Goal: Task Accomplishment & Management: Use online tool/utility

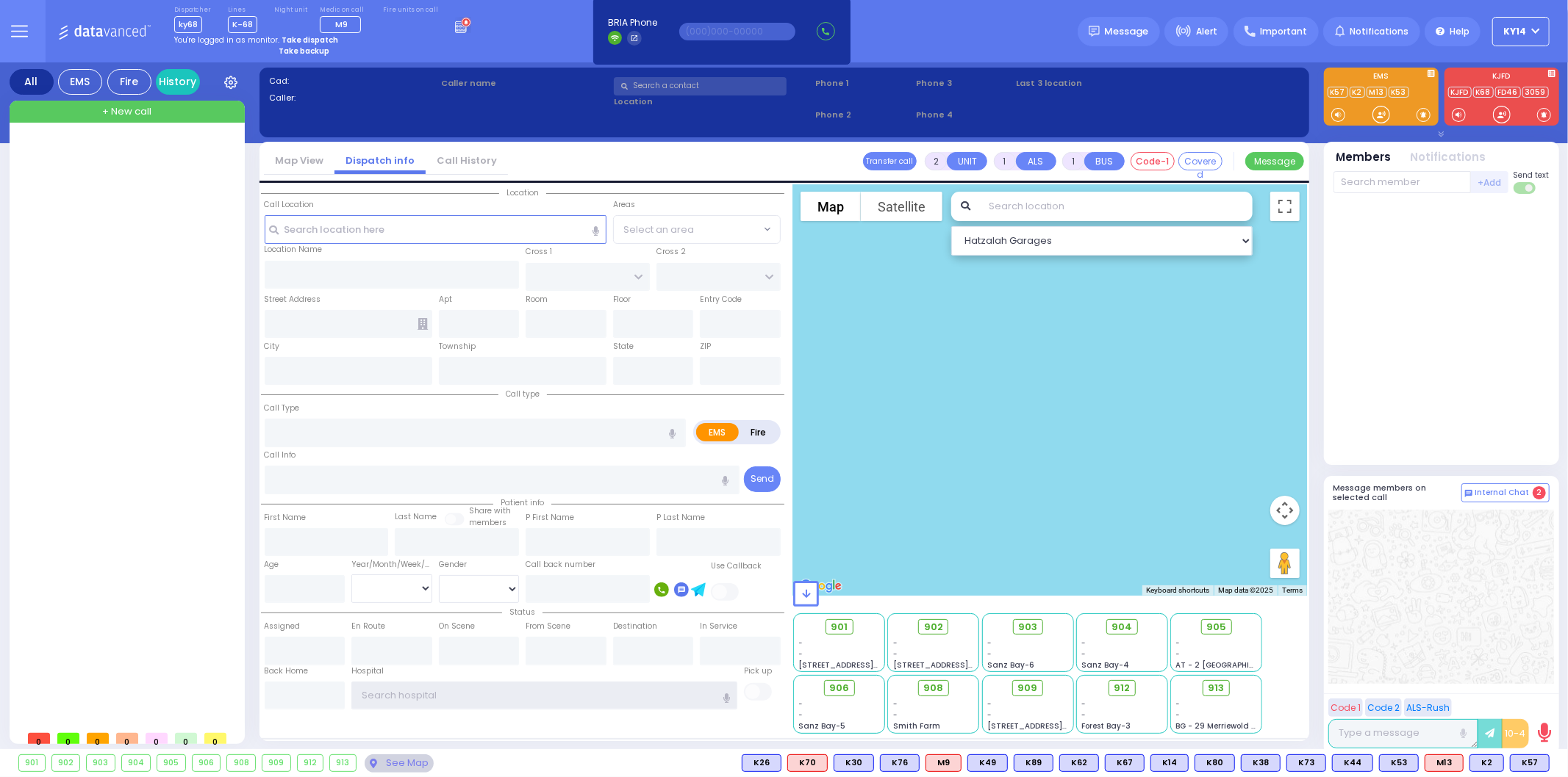
type input "ky14"
click at [292, 37] on strong "Take dispatch" at bounding box center [310, 40] width 57 height 11
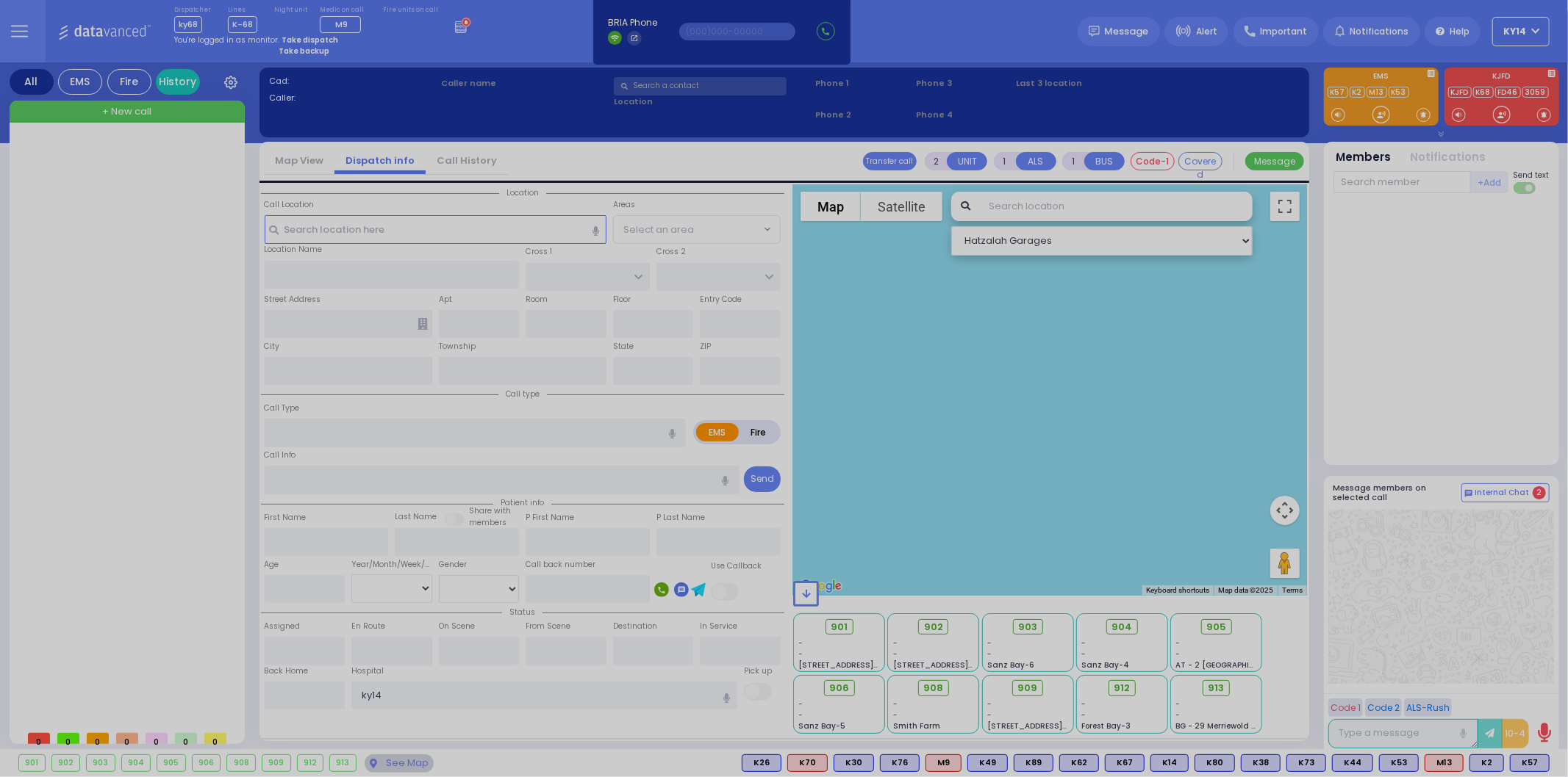
select select "2"
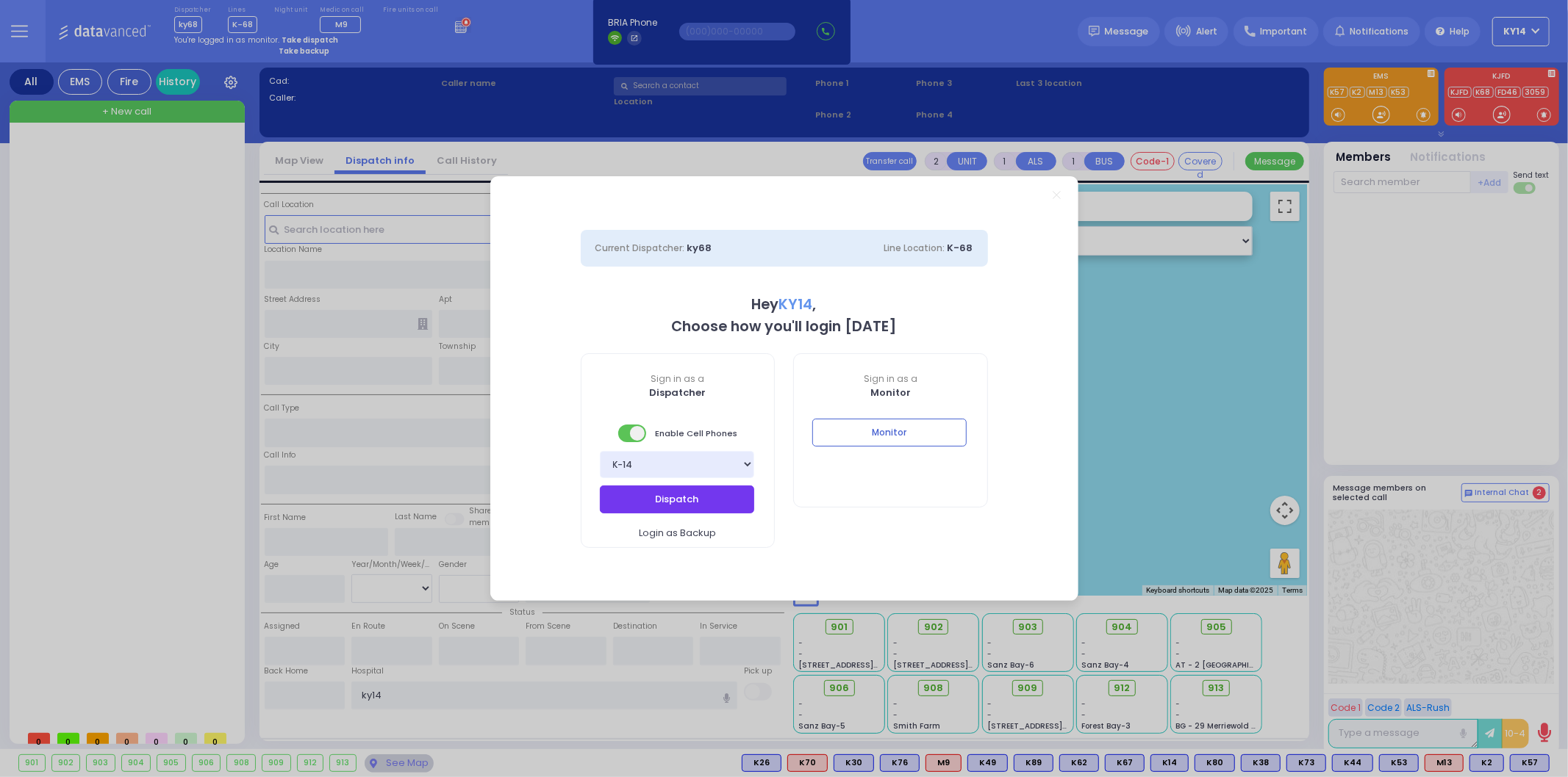
click at [665, 502] on button "Dispatch" at bounding box center [677, 500] width 154 height 28
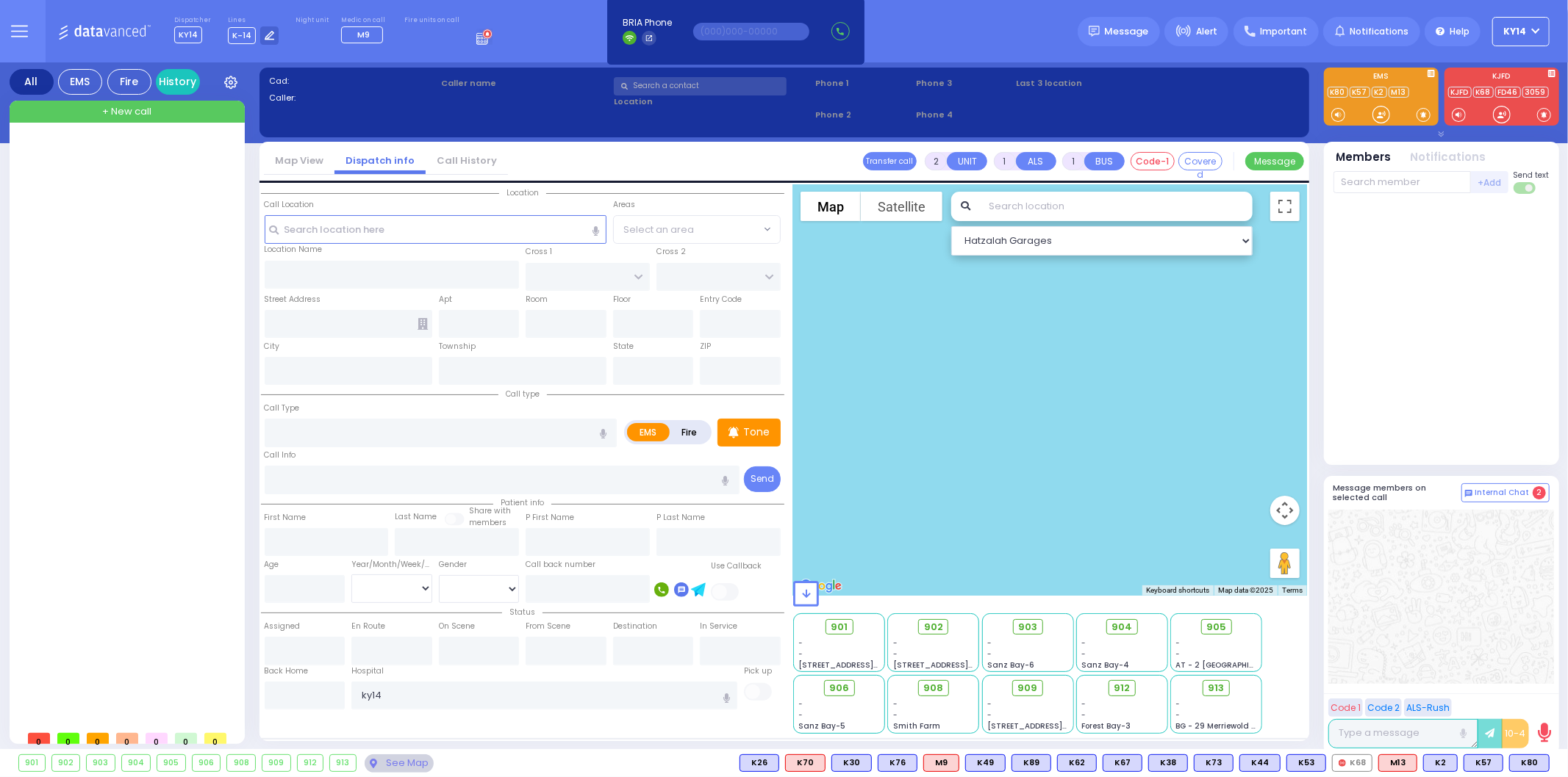
click at [482, 38] on g at bounding box center [487, 34] width 10 height 10
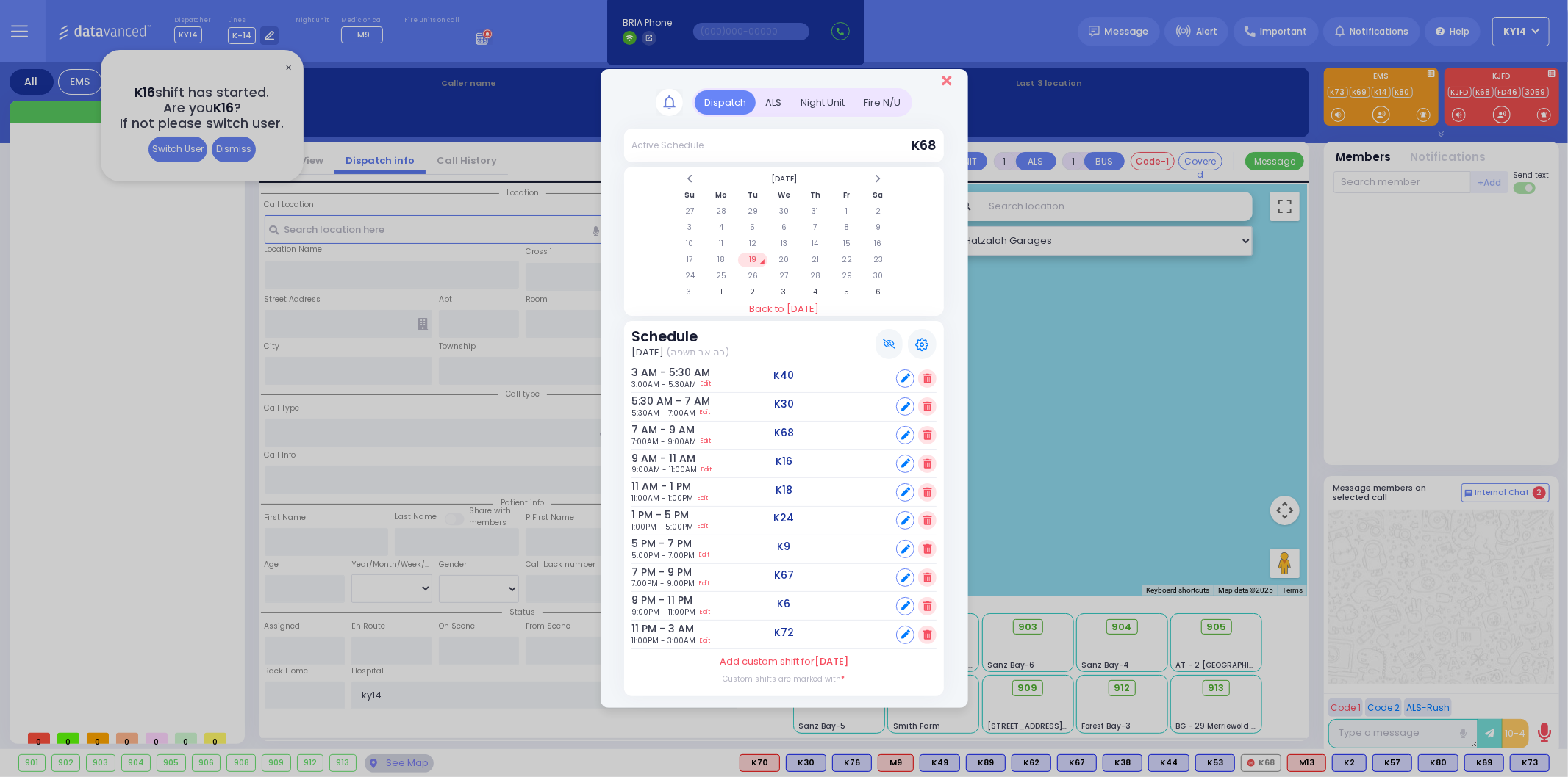
click at [948, 88] on icon "Close" at bounding box center [946, 81] width 10 height 15
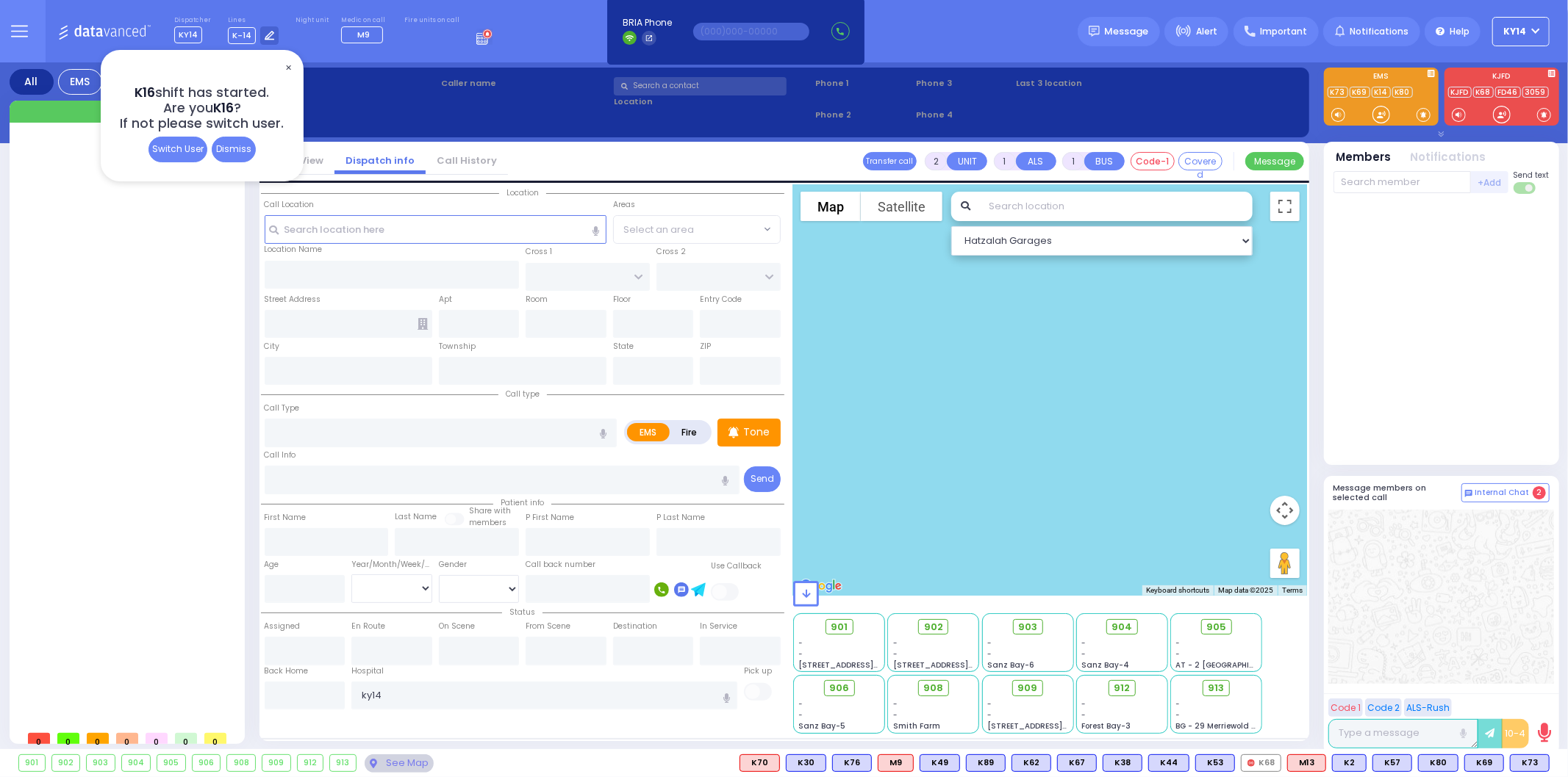
click at [288, 68] on span "✕" at bounding box center [289, 67] width 12 height 17
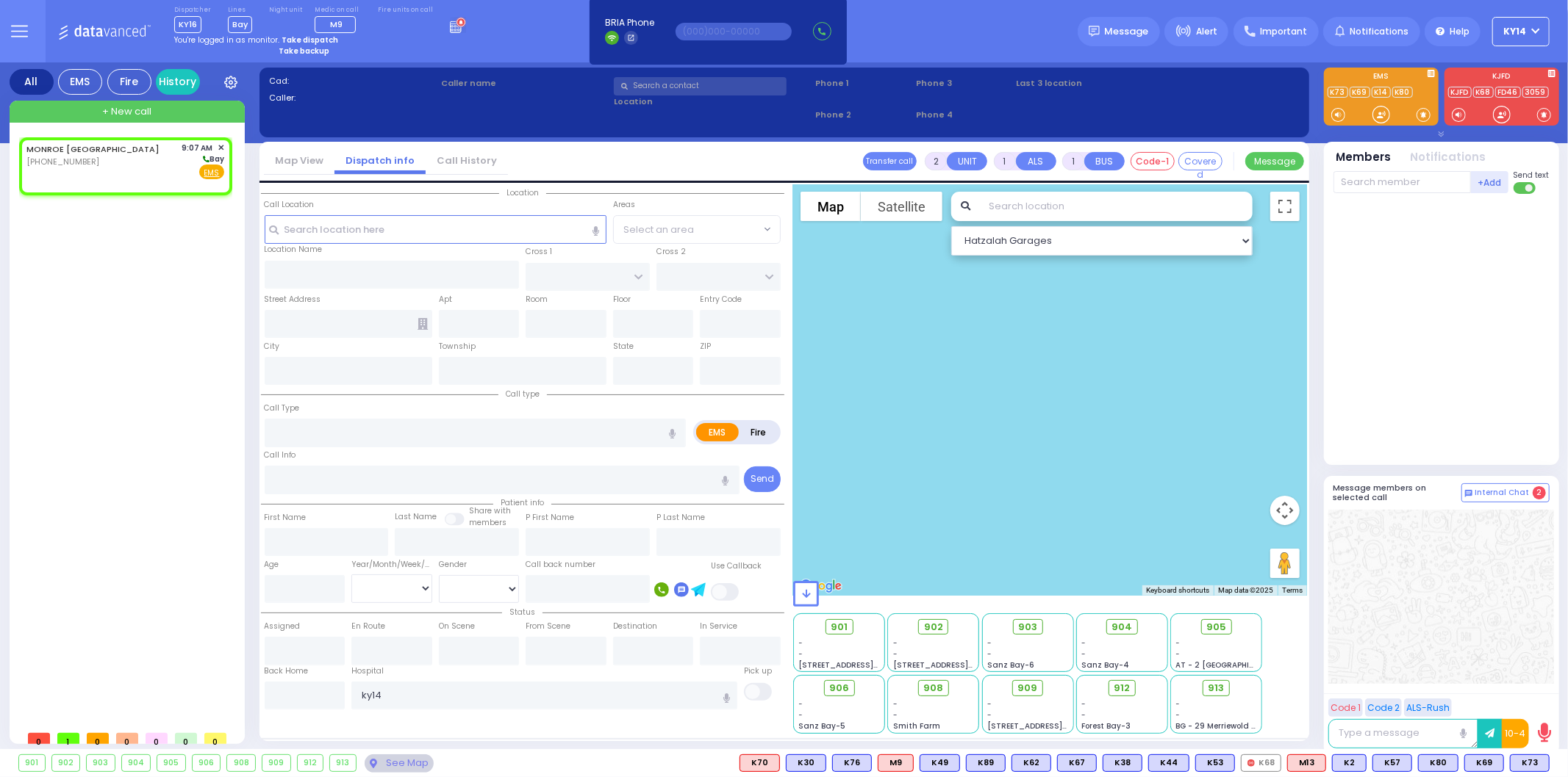
select select
radio input "true"
select select
type input "09:07"
select select "Hatzalah Garages"
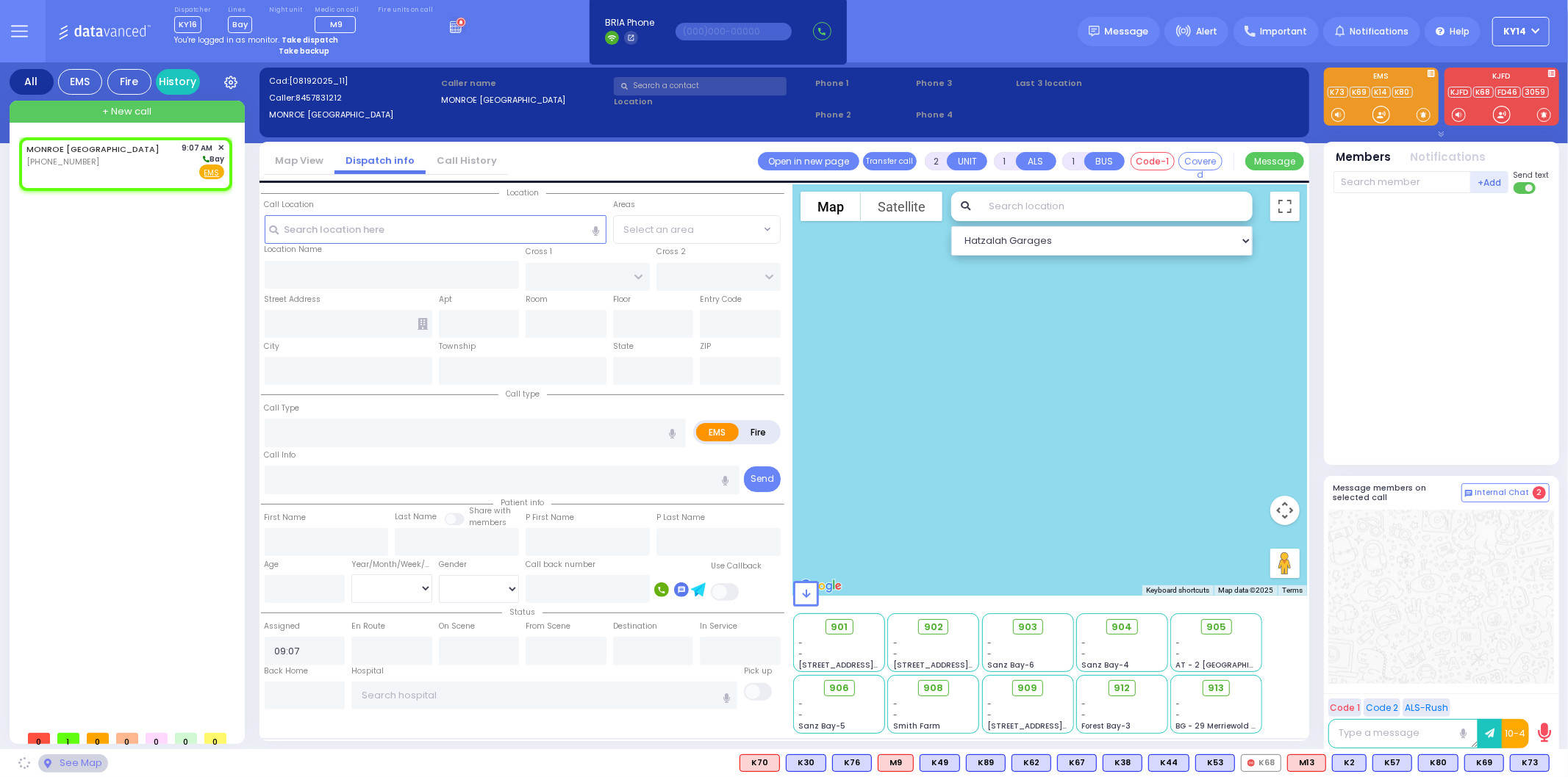
select select
radio input "true"
select select
select select "Hatzalah Garages"
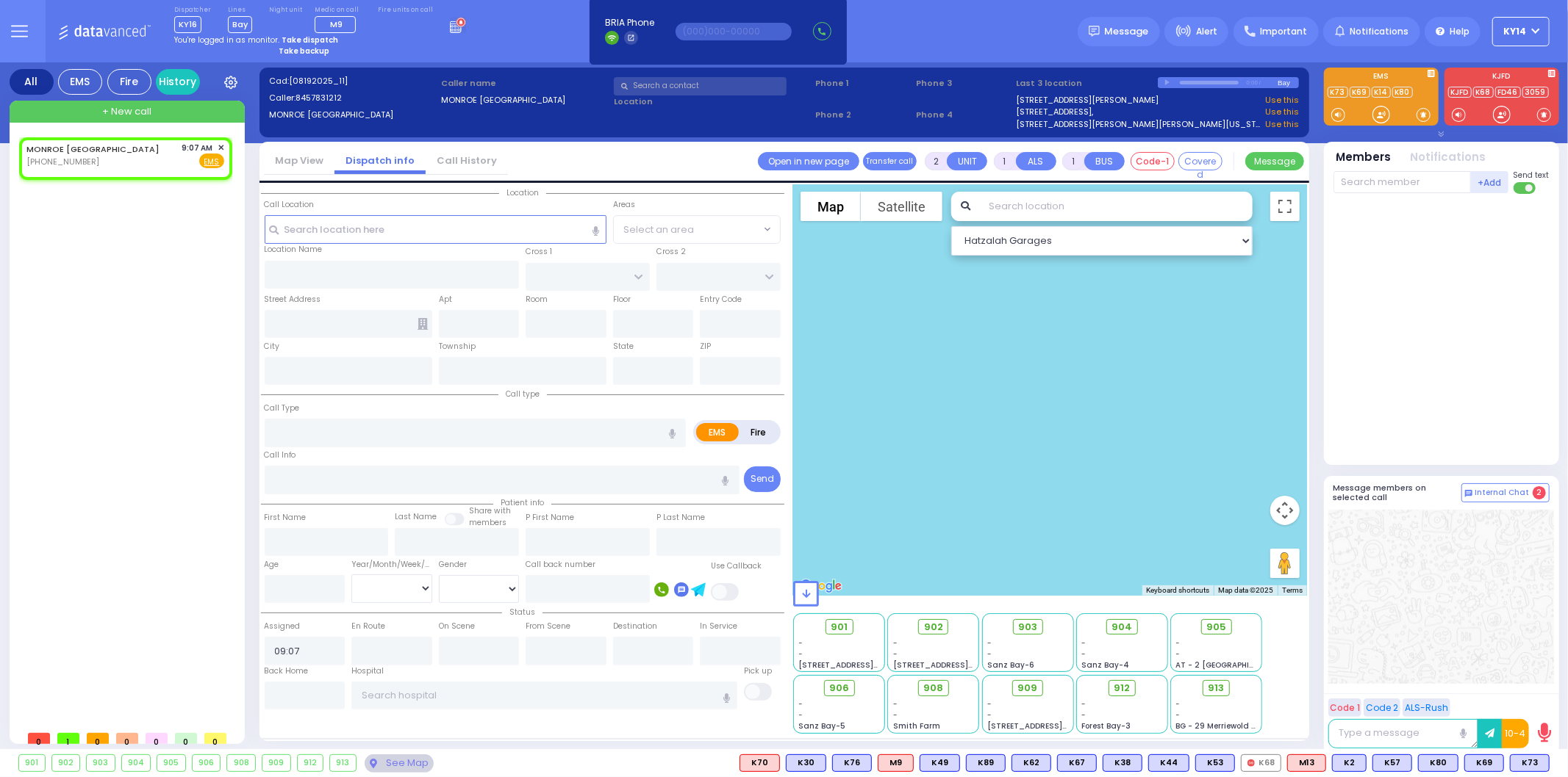
select select
radio input "true"
select select
select select "Hatzalah Garages"
